Goal: Transaction & Acquisition: Download file/media

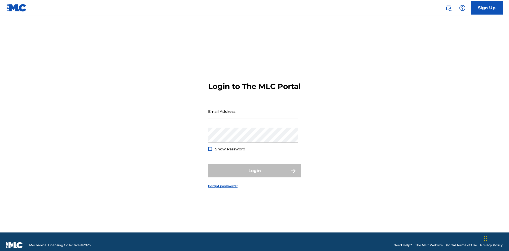
scroll to position [7, 0]
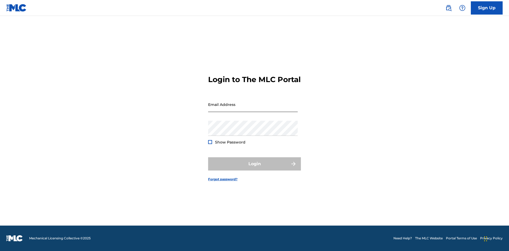
click at [253, 109] on input "Email Address" at bounding box center [253, 104] width 90 height 15
type input "[EMAIL_ADDRESS][DOMAIN_NAME]"
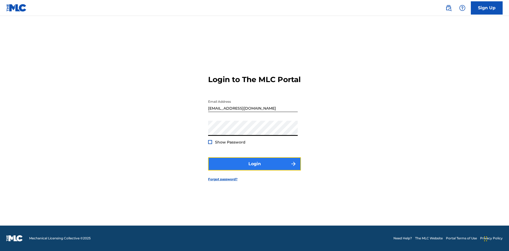
click at [254, 168] on button "Login" at bounding box center [254, 163] width 93 height 13
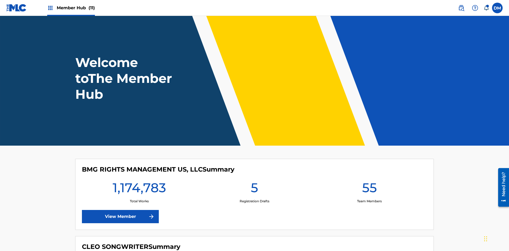
click at [75, 8] on span "Member Hub (11)" at bounding box center [76, 8] width 38 height 6
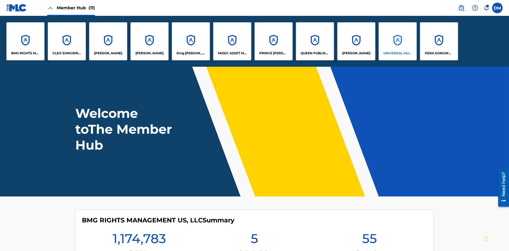
click at [397, 53] on p "UNIVERSAL MUSIC PUB GROUP" at bounding box center [397, 53] width 29 height 5
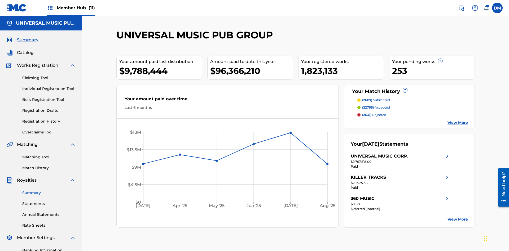
click at [49, 190] on link "Summary" at bounding box center [49, 193] width 54 height 6
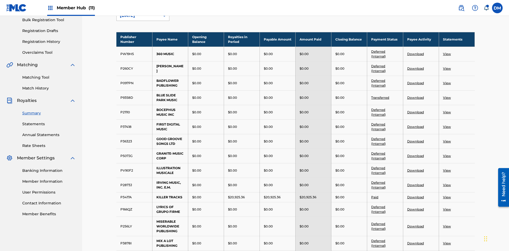
click at [138, 19] on div "[DATE]" at bounding box center [138, 15] width 37 height 6
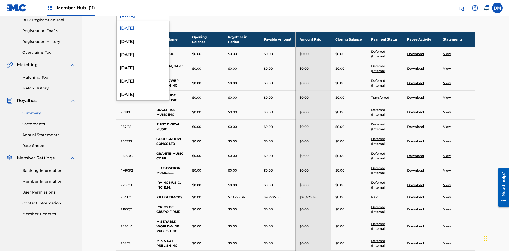
scroll to position [59, 0]
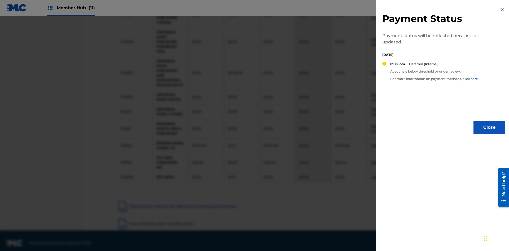
click at [502, 10] on img at bounding box center [501, 9] width 6 height 6
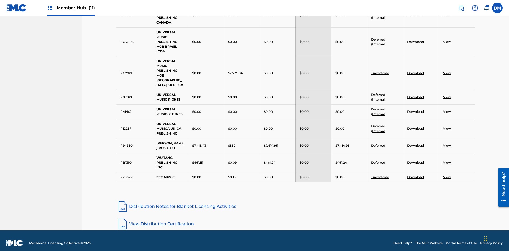
click at [378, 124] on link "Deferred (Internal)" at bounding box center [378, 128] width 15 height 9
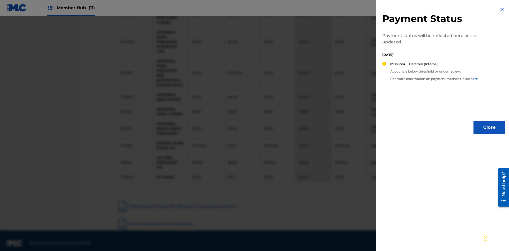
click at [502, 10] on img at bounding box center [501, 9] width 6 height 6
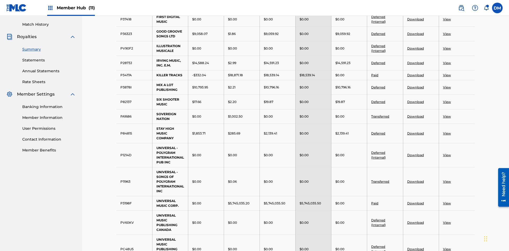
click at [415, 36] on link "Download" at bounding box center [415, 34] width 17 height 4
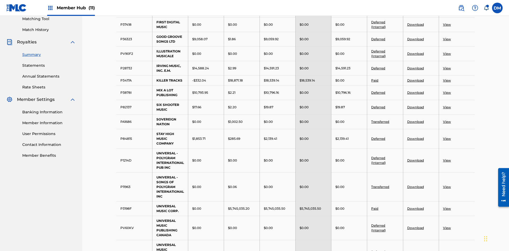
click at [415, 105] on link "Download" at bounding box center [415, 107] width 17 height 4
